Goal: Information Seeking & Learning: Find specific fact

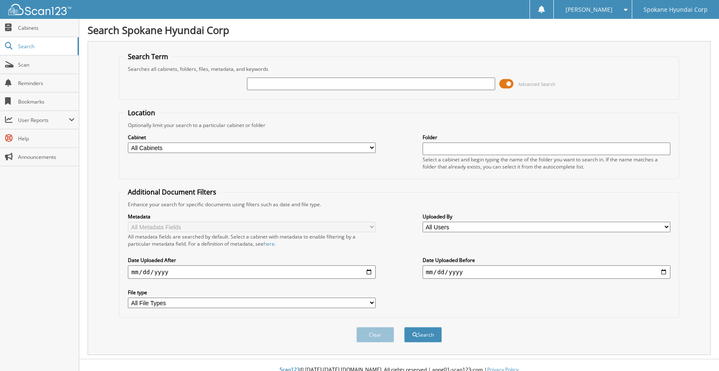
click at [300, 87] on input "text" at bounding box center [371, 84] width 248 height 13
type input "34529"
click at [430, 338] on button "Search" at bounding box center [423, 335] width 38 height 16
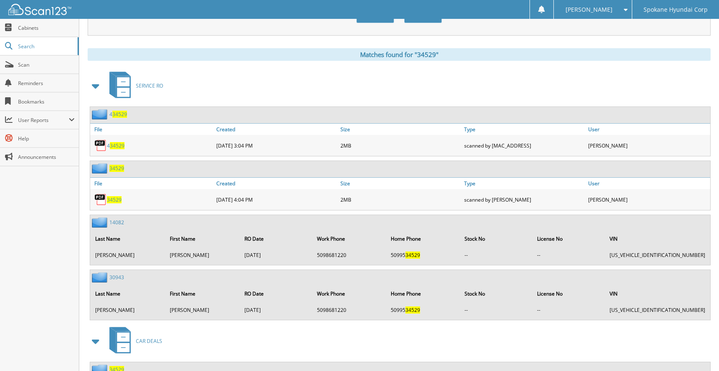
scroll to position [408, 0]
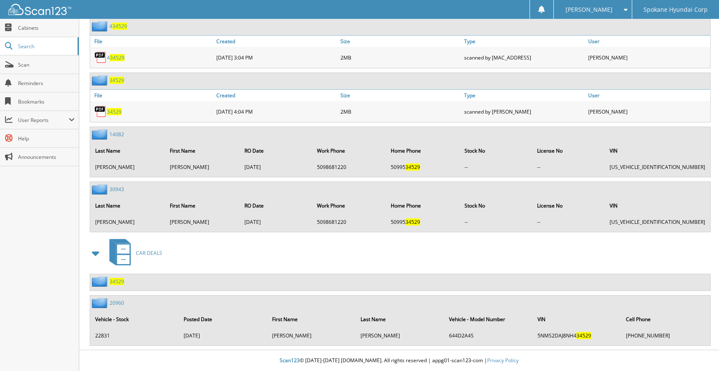
click at [117, 282] on span "34529" at bounding box center [116, 281] width 15 height 7
